Goal: Transaction & Acquisition: Download file/media

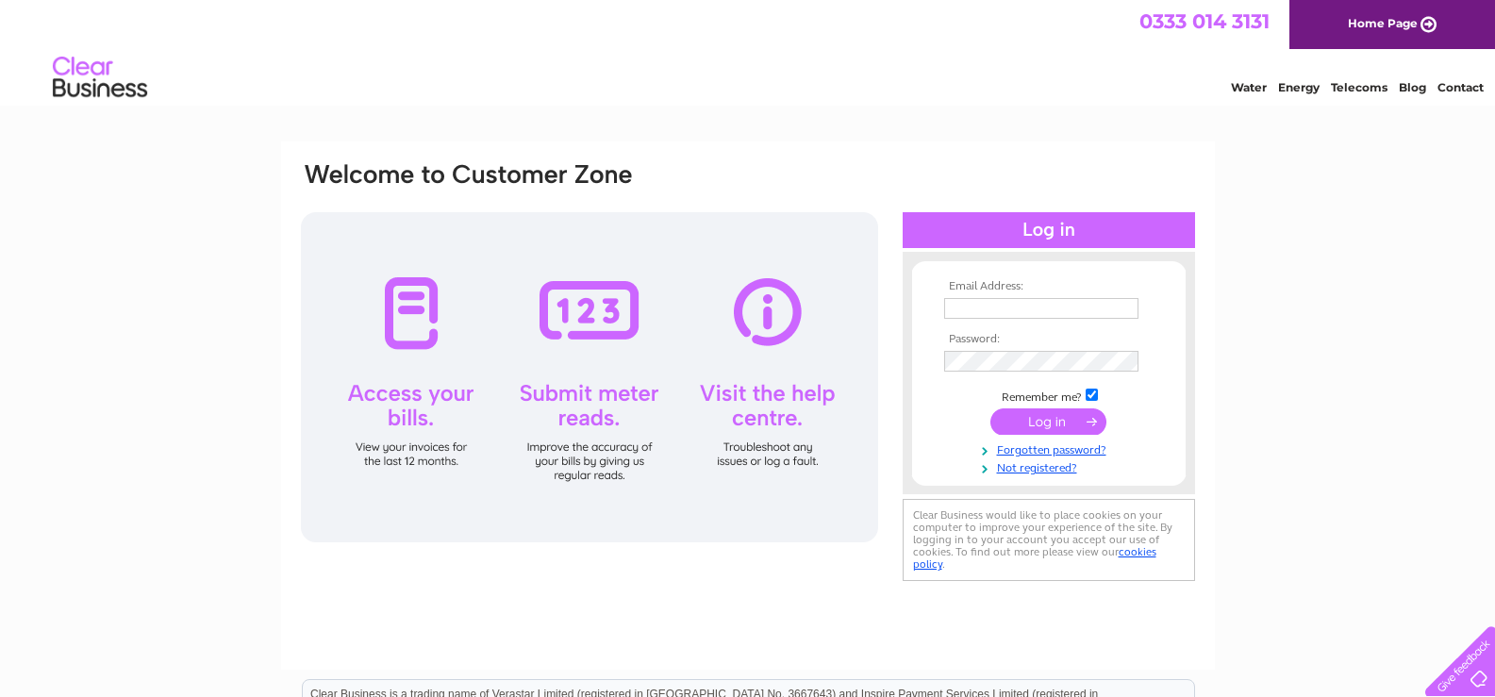
click at [1010, 319] on td at bounding box center [1048, 308] width 219 height 30
click at [1010, 318] on input "text" at bounding box center [1042, 309] width 196 height 23
type input "prospectg1@hotmail.com"
click at [990, 410] on input "submit" at bounding box center [1048, 423] width 116 height 26
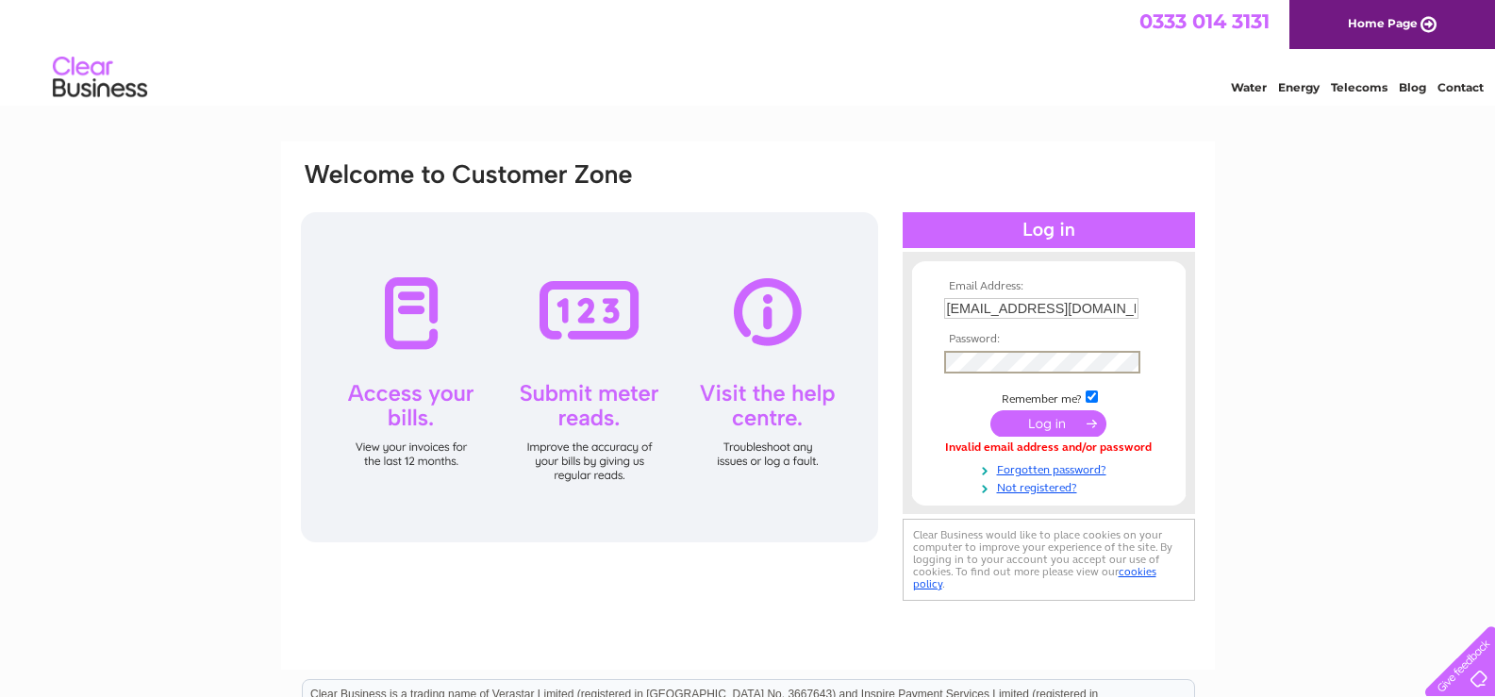
click at [990, 410] on input "submit" at bounding box center [1048, 423] width 116 height 26
click at [1004, 423] on input "submit" at bounding box center [1048, 423] width 116 height 26
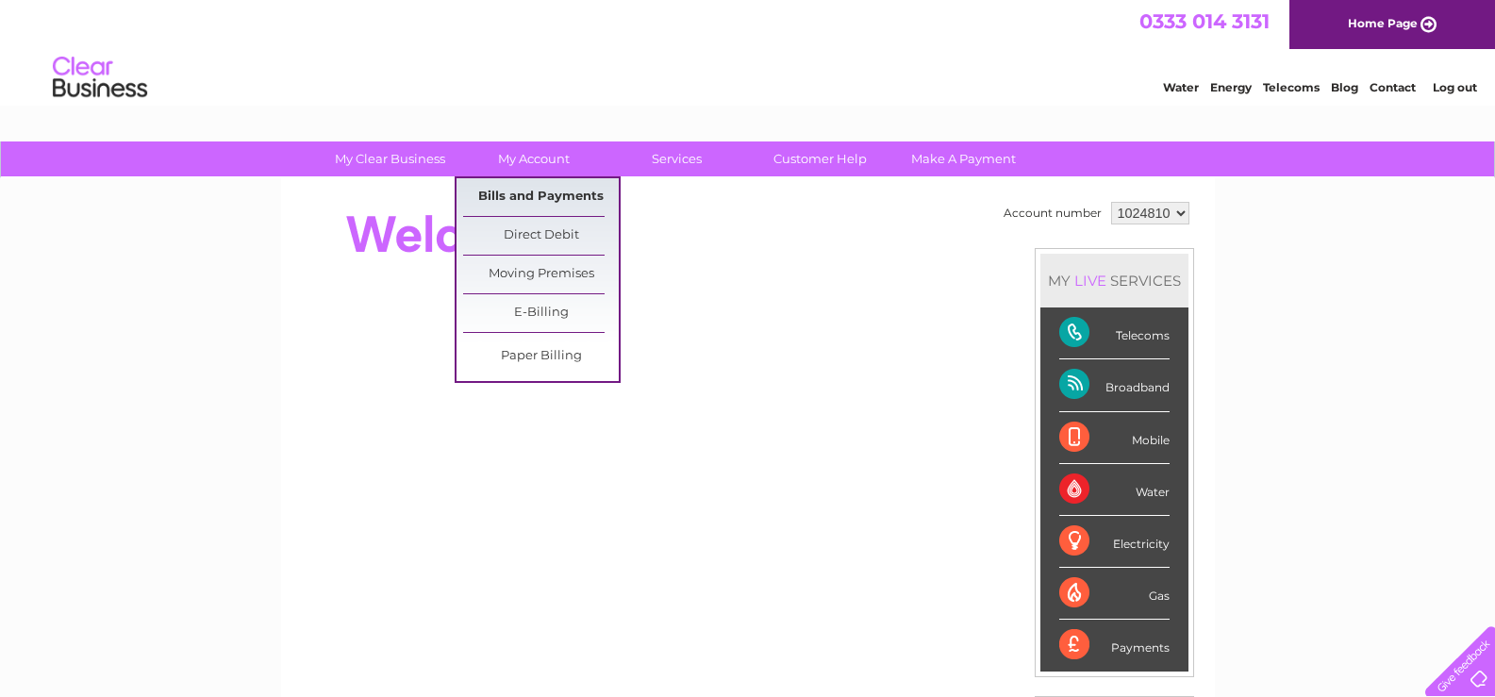
click at [533, 199] on link "Bills and Payments" at bounding box center [541, 197] width 156 height 38
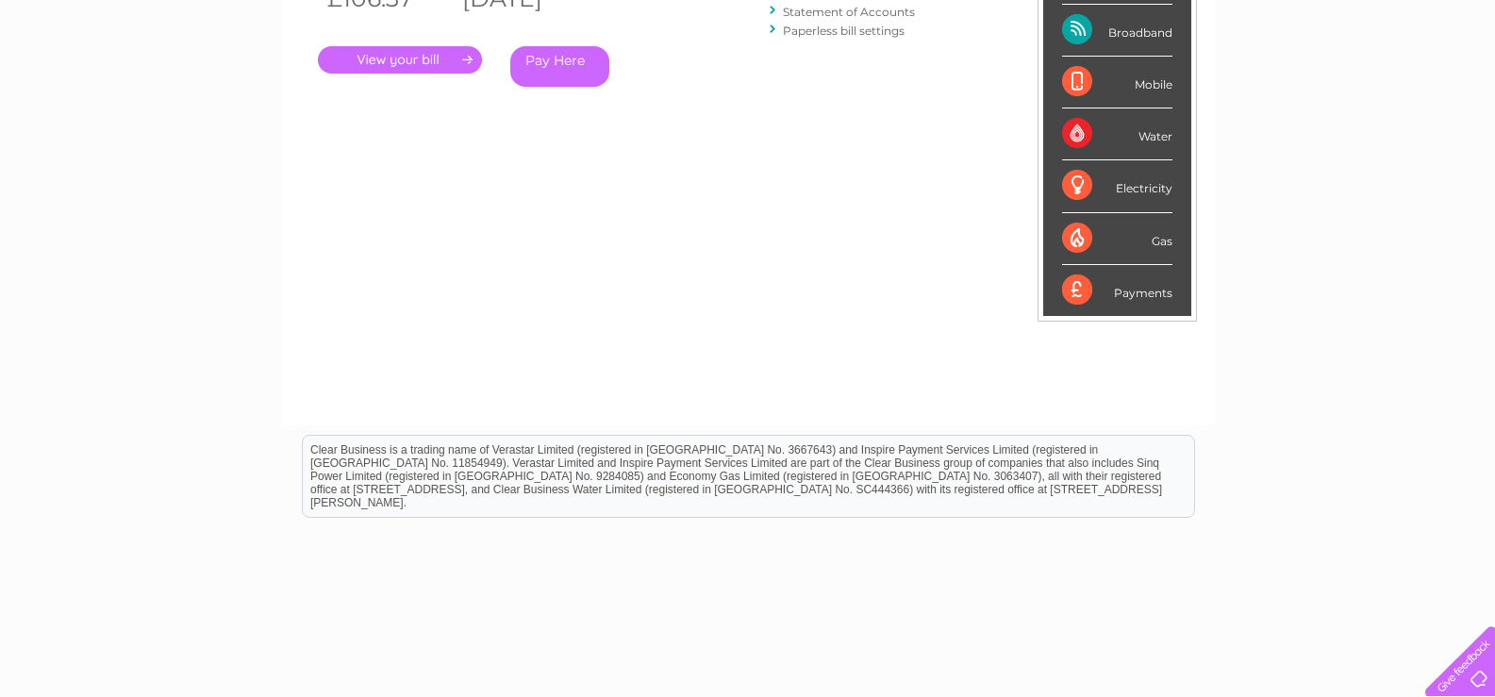
scroll to position [94, 0]
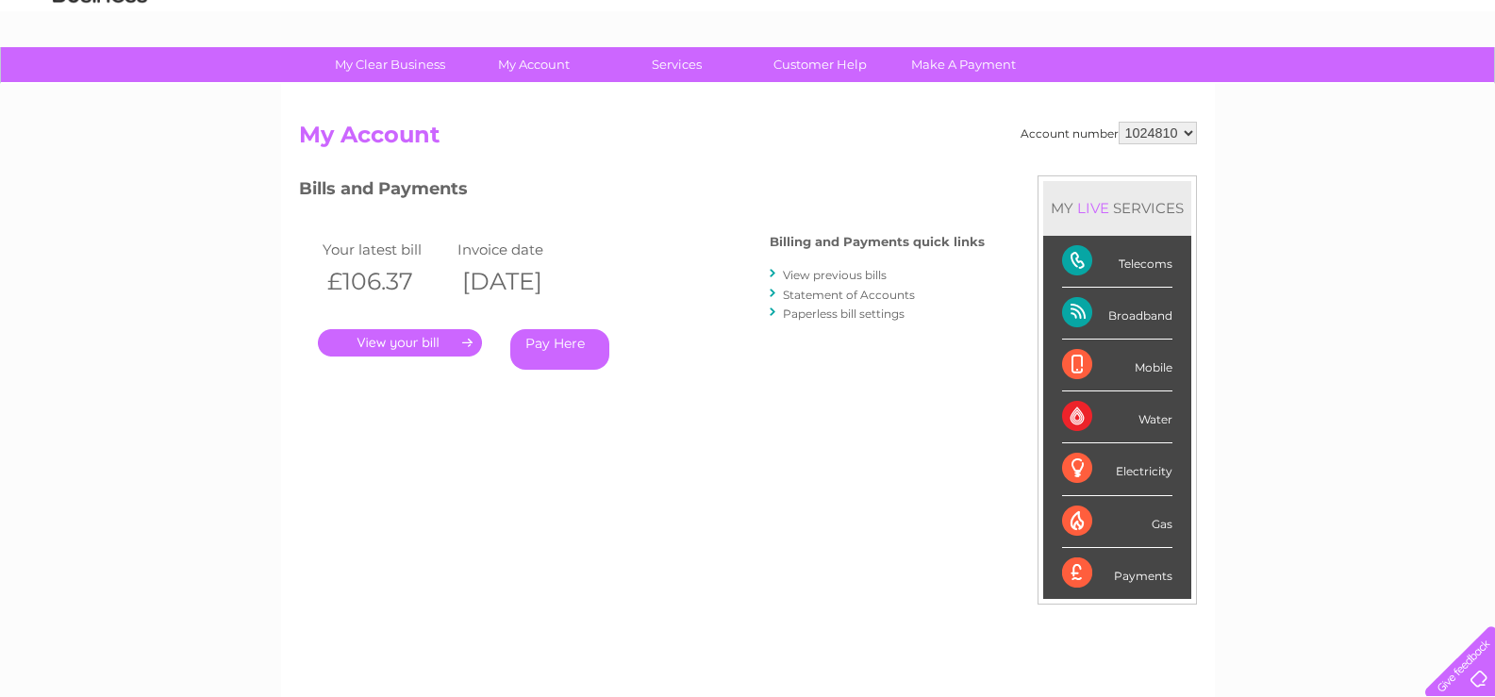
click at [831, 277] on link "View previous bills" at bounding box center [835, 275] width 104 height 14
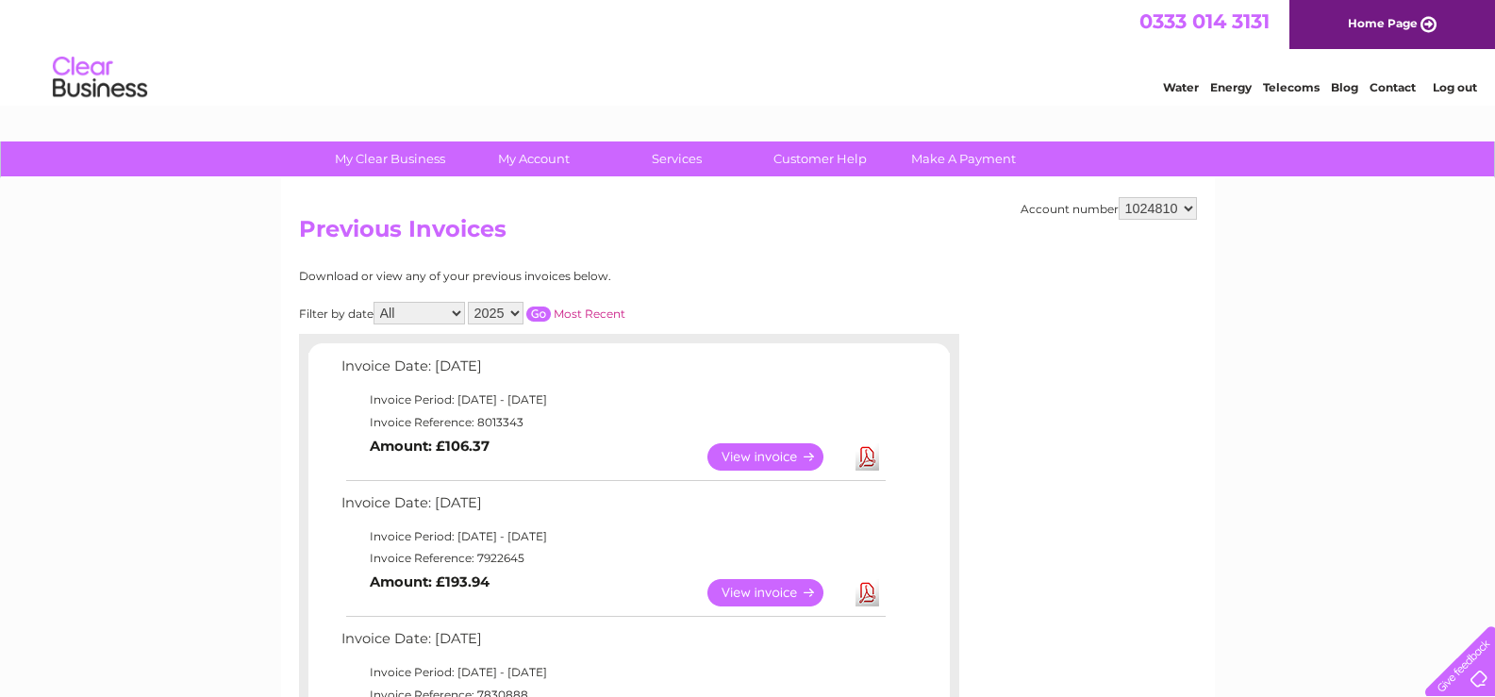
scroll to position [94, 0]
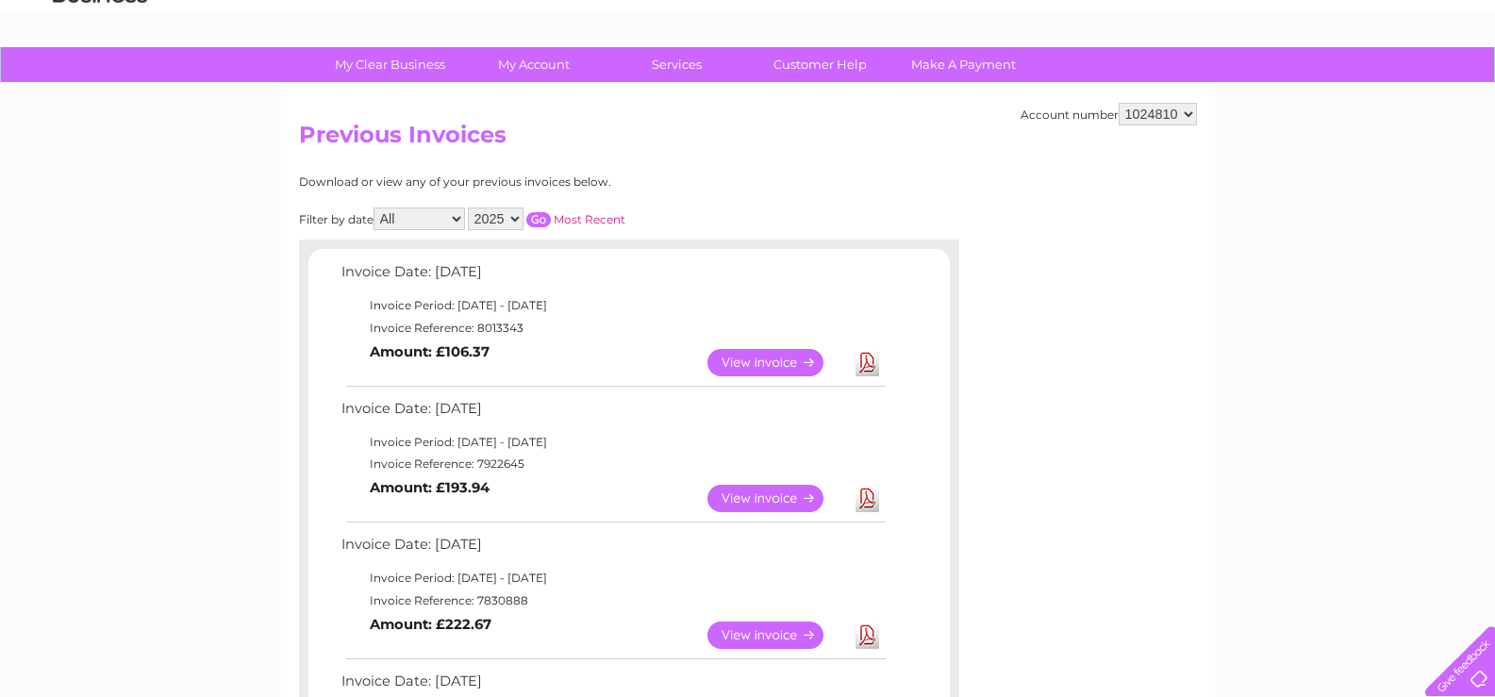
click at [868, 496] on link "Download" at bounding box center [867, 498] width 24 height 27
click at [869, 364] on link "Download" at bounding box center [867, 362] width 24 height 27
